Goal: Use online tool/utility: Utilize a website feature to perform a specific function

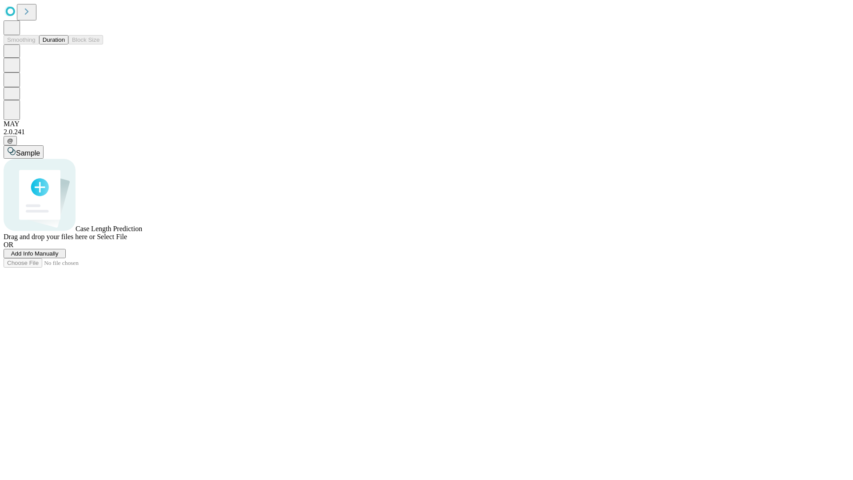
click at [65, 44] on button "Duration" at bounding box center [53, 39] width 29 height 9
click at [40, 149] on span "Sample" at bounding box center [28, 153] width 24 height 8
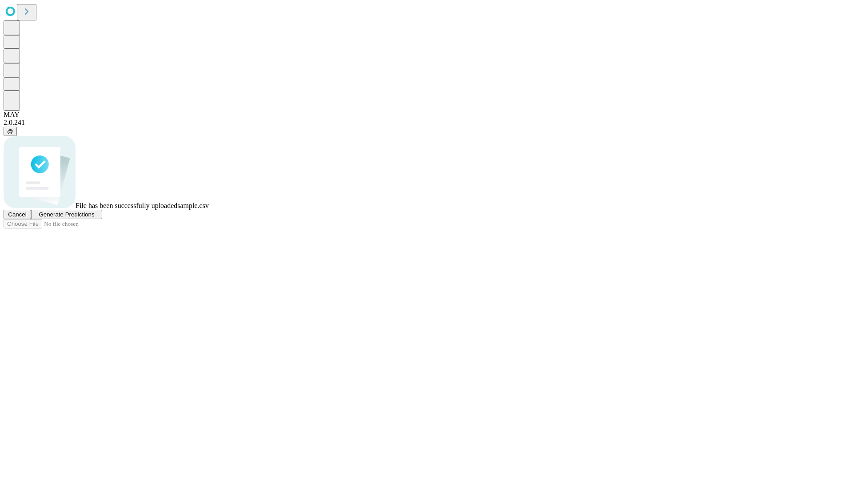
click at [94, 218] on span "Generate Predictions" at bounding box center [67, 214] width 56 height 7
